Goal: Information Seeking & Learning: Check status

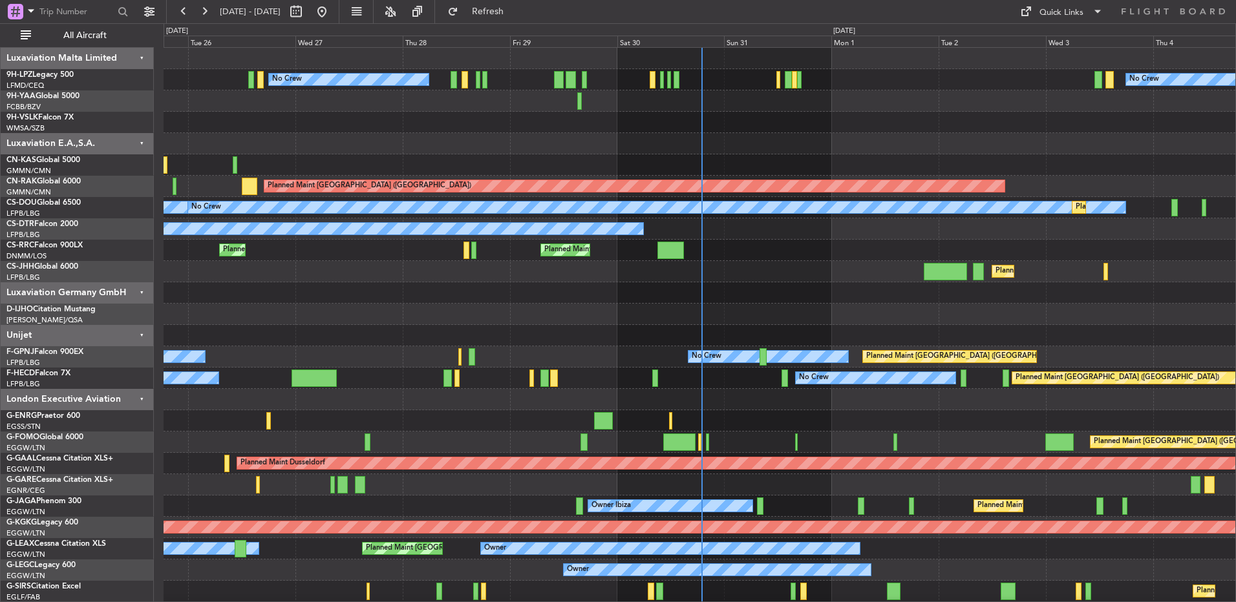
click at [397, 278] on div "Planned Maint [GEOGRAPHIC_DATA] ([GEOGRAPHIC_DATA])" at bounding box center [700, 271] width 1072 height 21
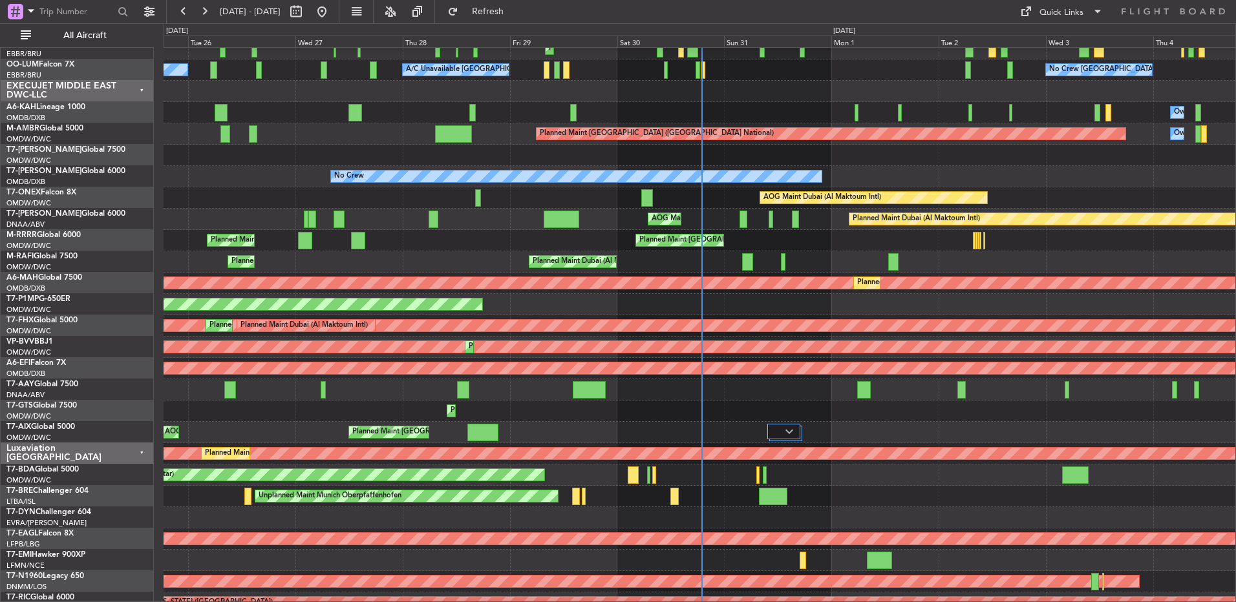
scroll to position [1161, 0]
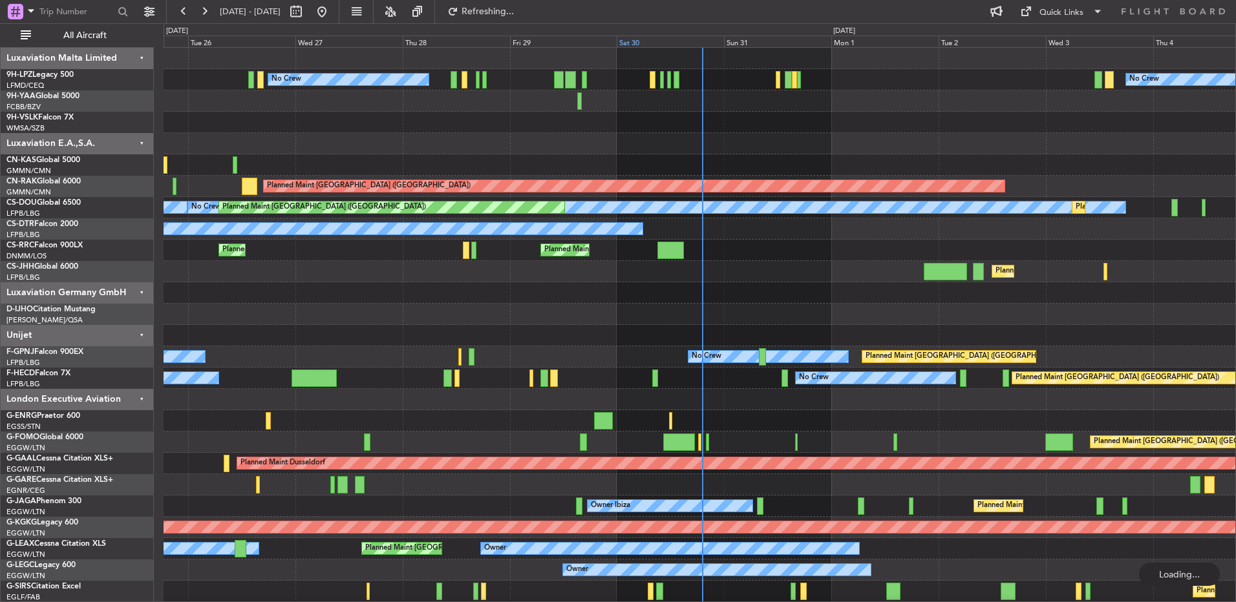
click at [673, 41] on div "Sat 30" at bounding box center [670, 42] width 107 height 12
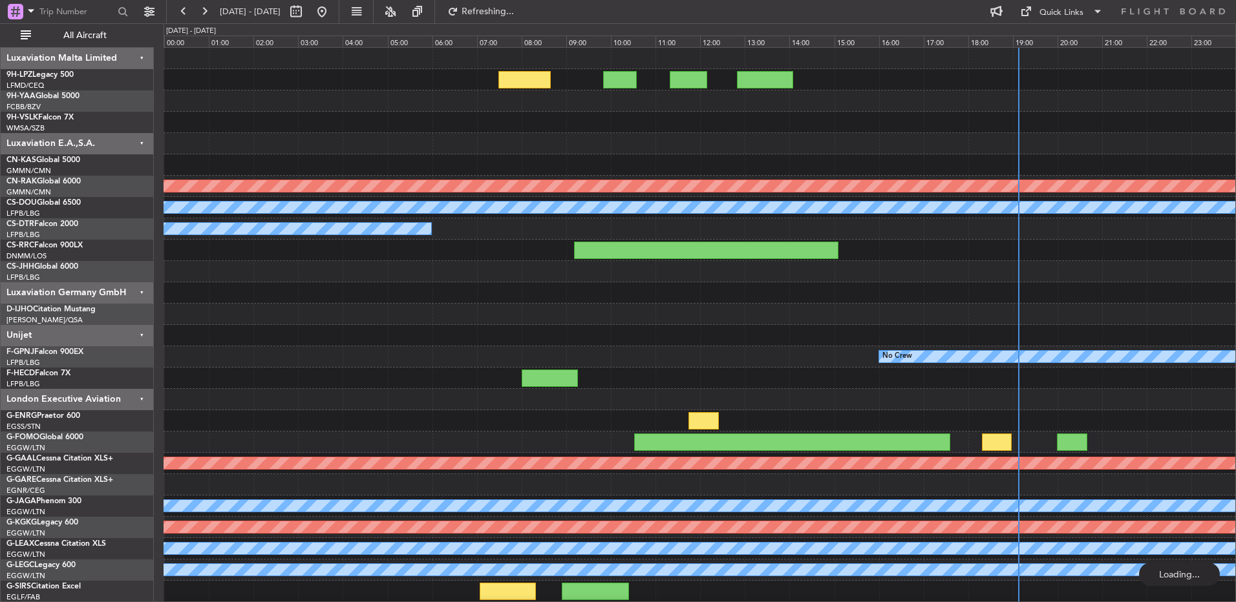
click at [102, 37] on span "All Aircraft" at bounding box center [85, 35] width 103 height 9
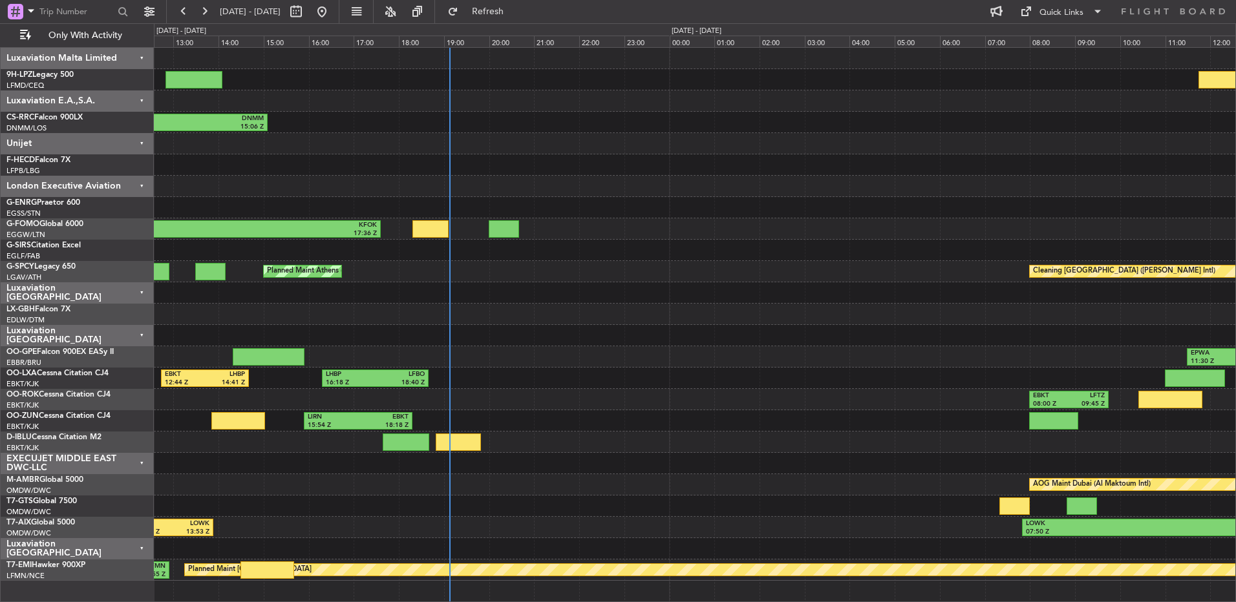
click at [668, 215] on div "LFPB 09:11 Z DNMM 15:06 Z No Crew EGGW 10:32 Z KFOK 17:36 Z Planned Maint Athen…" at bounding box center [618, 312] width 1236 height 579
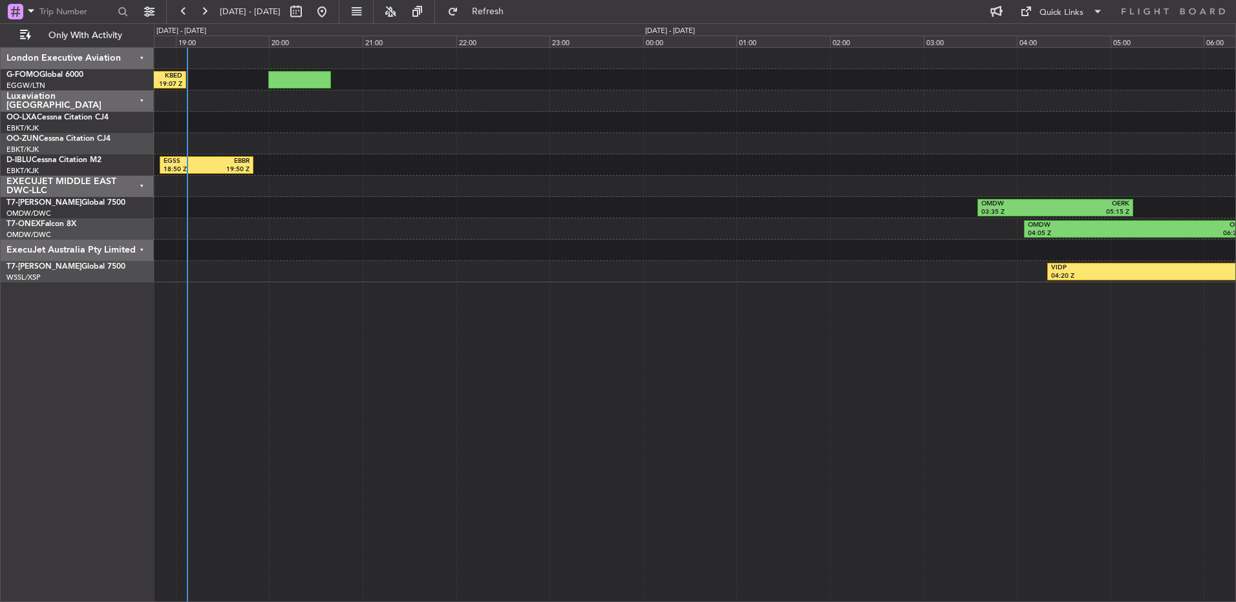
click at [745, 308] on div "KFOK 18:19 Z KBED 19:07 Z EGGW 10:32 Z KFOK 17:36 Z LHBP 16:18 Z LFBO 18:40 Z L…" at bounding box center [695, 324] width 1082 height 555
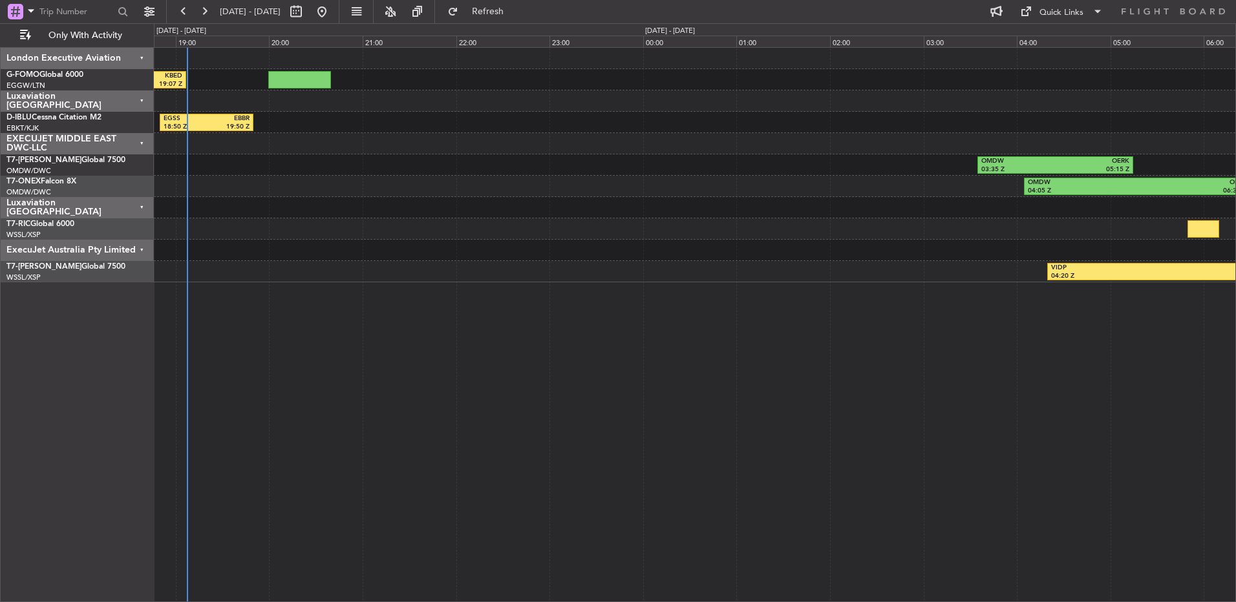
click at [113, 96] on div "Luxaviation [GEOGRAPHIC_DATA]" at bounding box center [77, 100] width 153 height 21
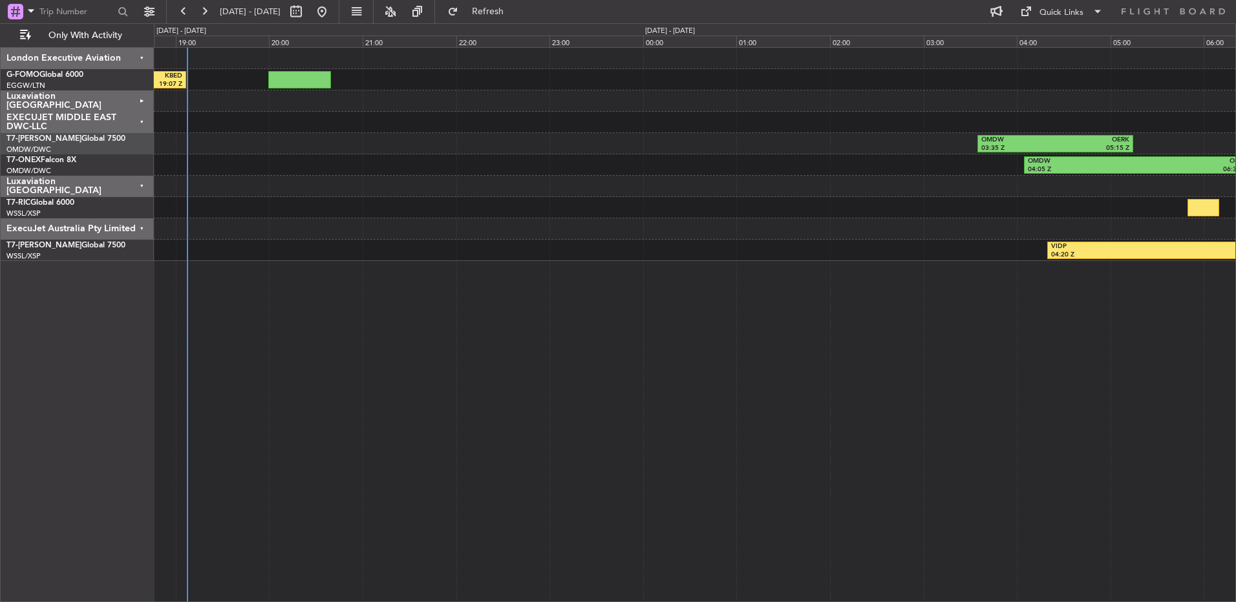
click at [120, 182] on div "Luxaviation [GEOGRAPHIC_DATA]" at bounding box center [77, 186] width 153 height 21
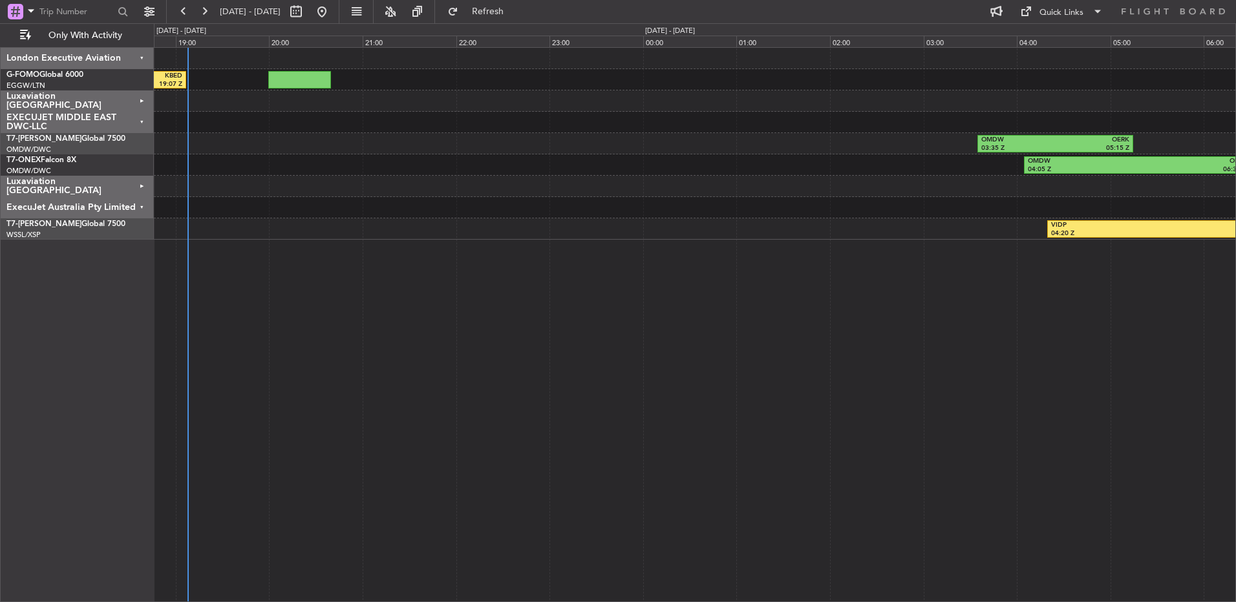
click at [117, 211] on div "ExecuJet Australia Pty Limited" at bounding box center [77, 207] width 153 height 21
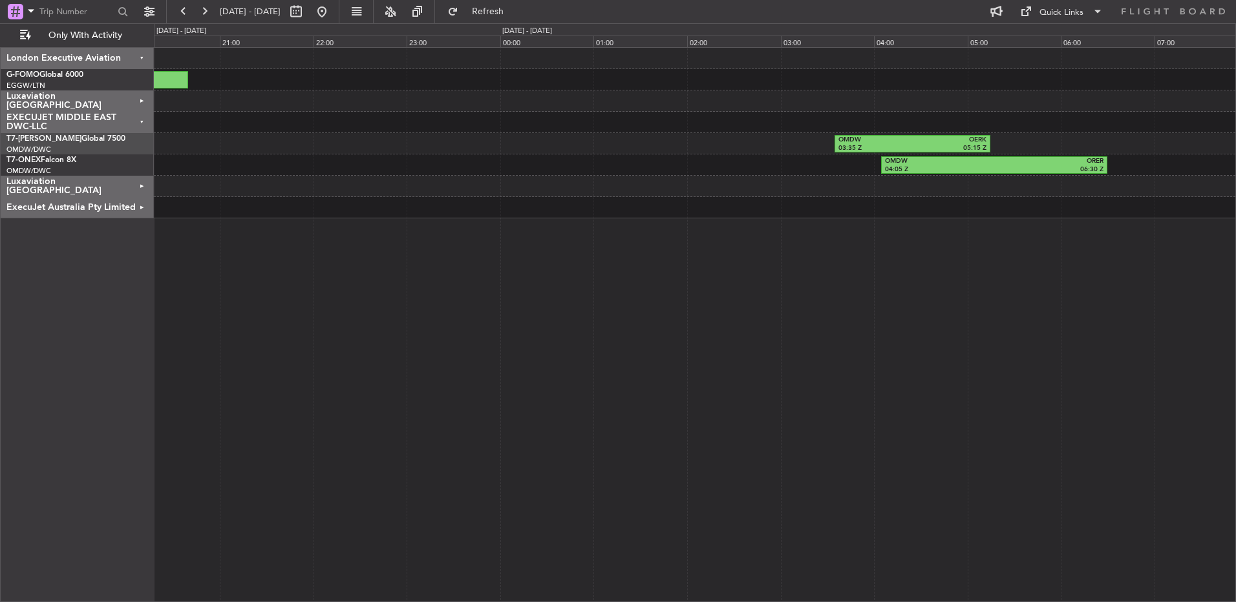
click at [700, 211] on div "KFOK 18:19 Z KBED 19:07 Z EGGW 10:32 Z KFOK 17:36 Z OMDW 03:35 Z OERK 05:15 Z O…" at bounding box center [694, 133] width 1081 height 171
